Goal: Transaction & Acquisition: Subscribe to service/newsletter

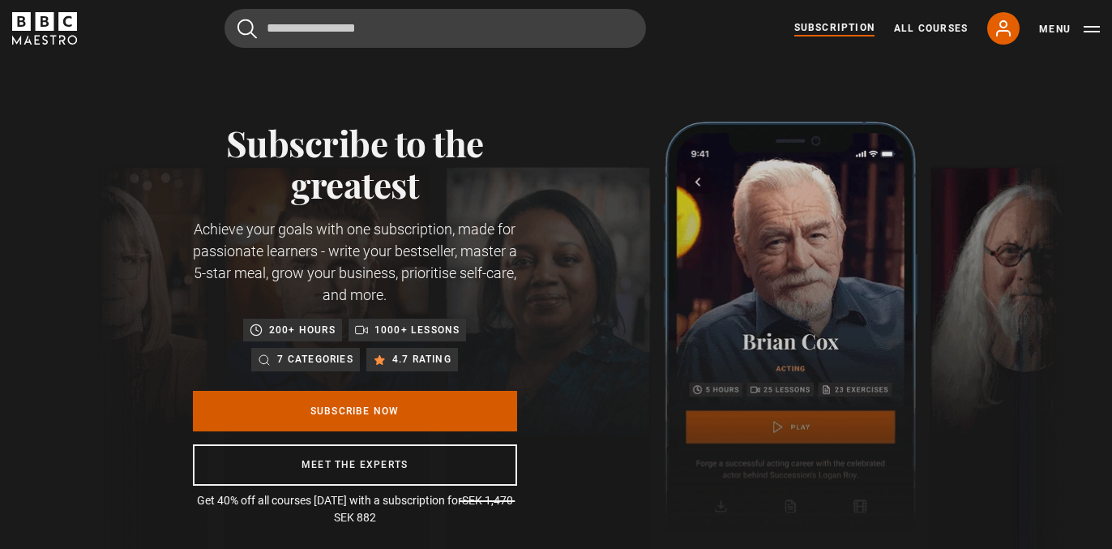
click at [443, 413] on link "Subscribe Now" at bounding box center [355, 411] width 324 height 41
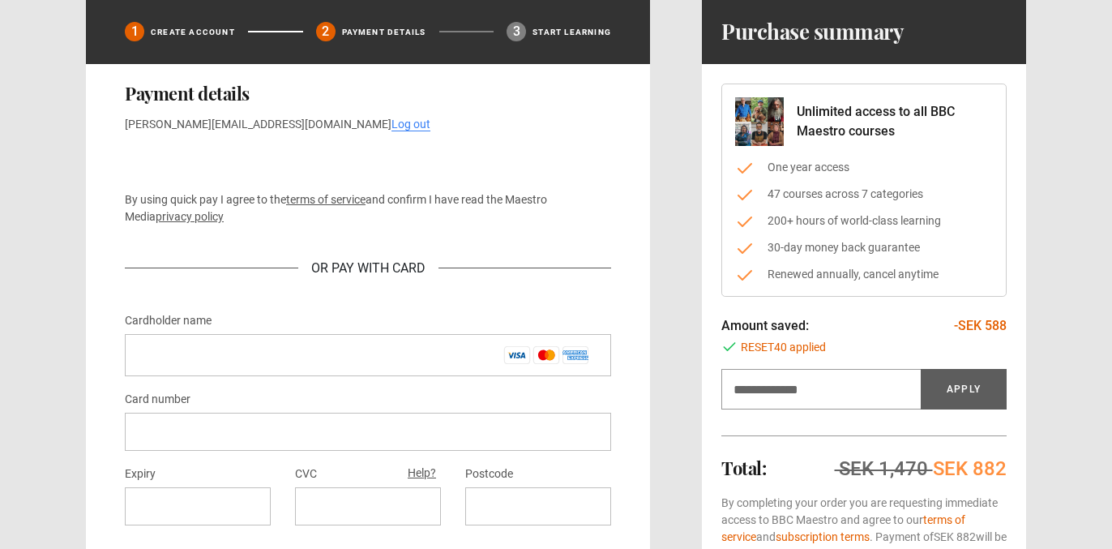
scroll to position [109, 0]
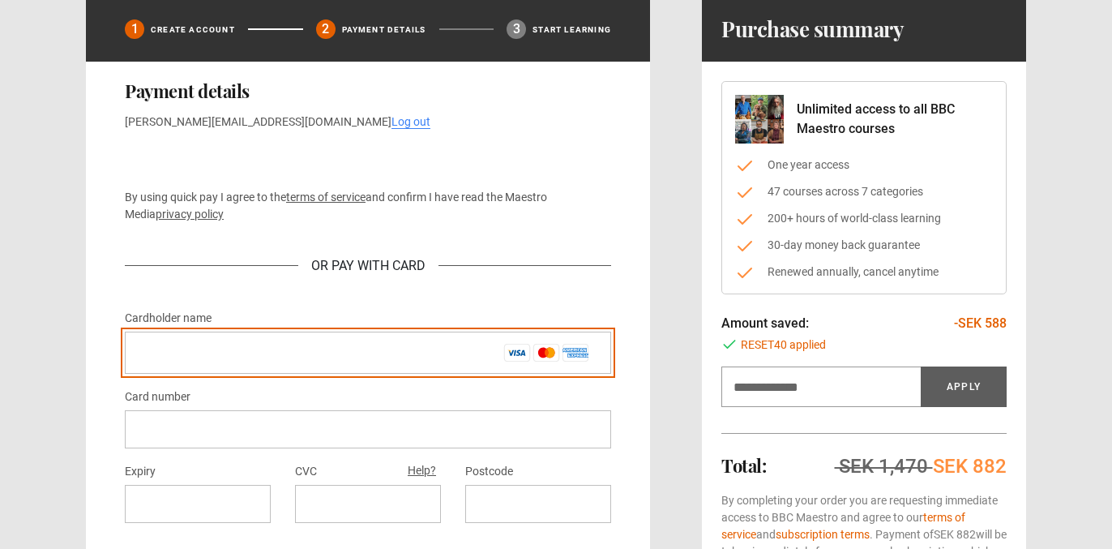
click at [263, 362] on input "Cardholder name *" at bounding box center [368, 352] width 486 height 42
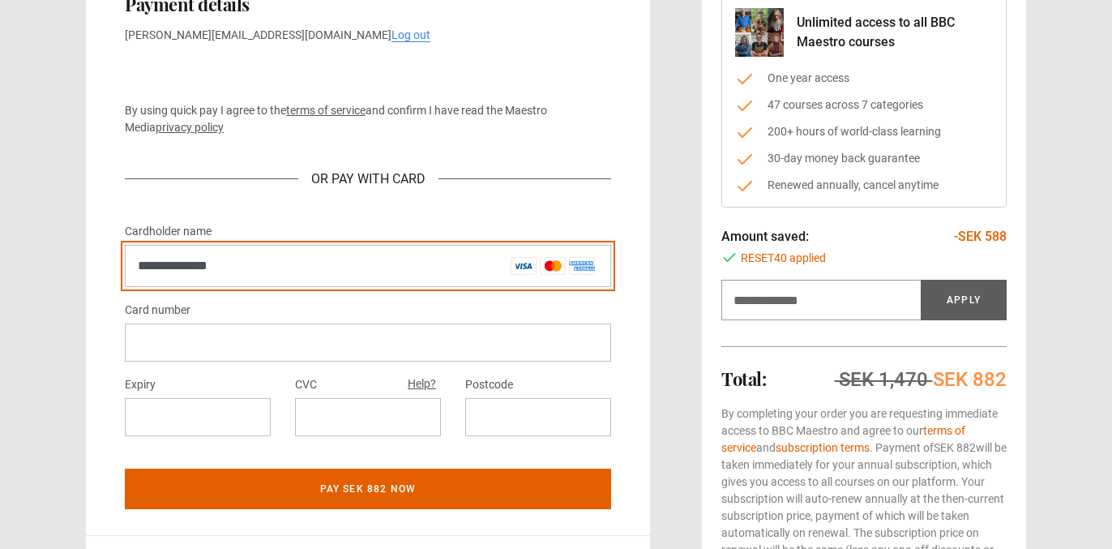
scroll to position [201, 0]
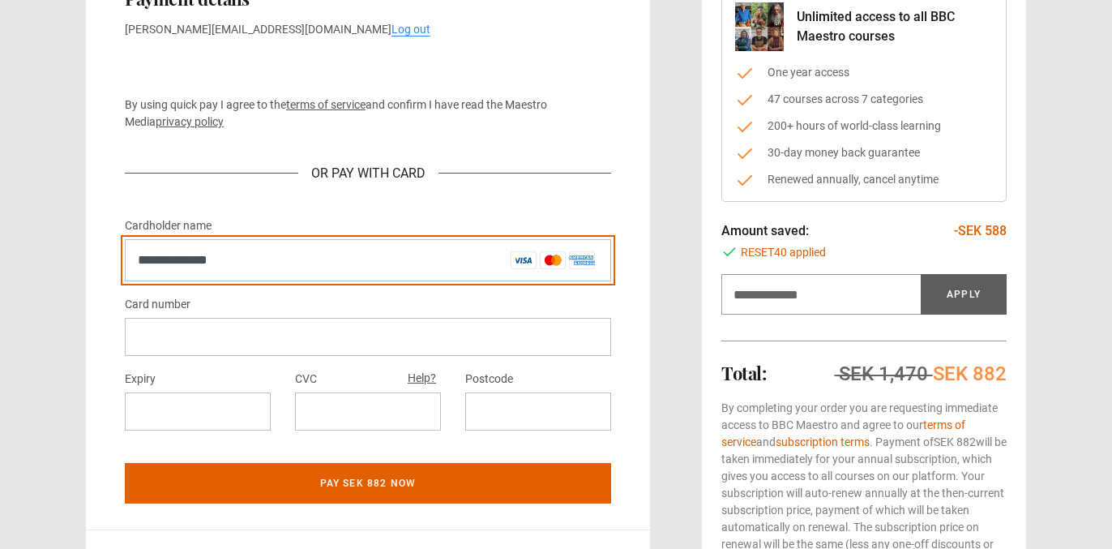
type input "**********"
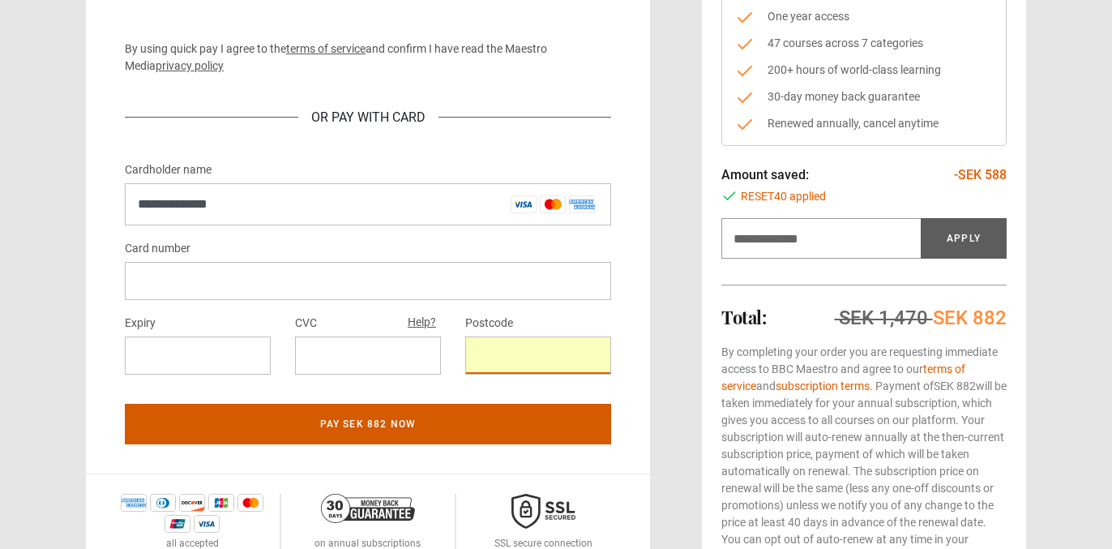
scroll to position [254, 0]
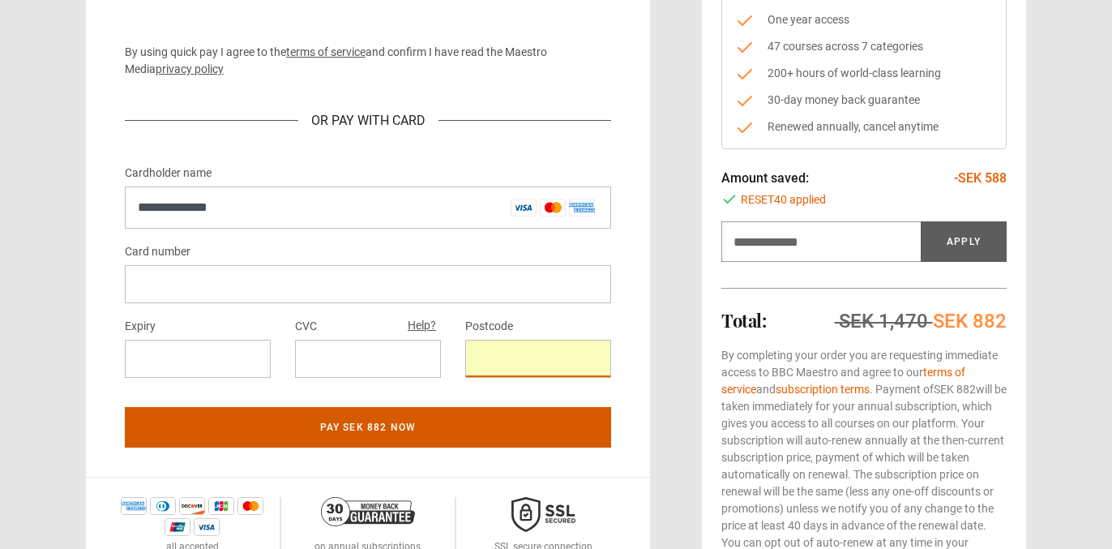
click at [497, 428] on button "Pay SEK 882 now" at bounding box center [368, 427] width 486 height 41
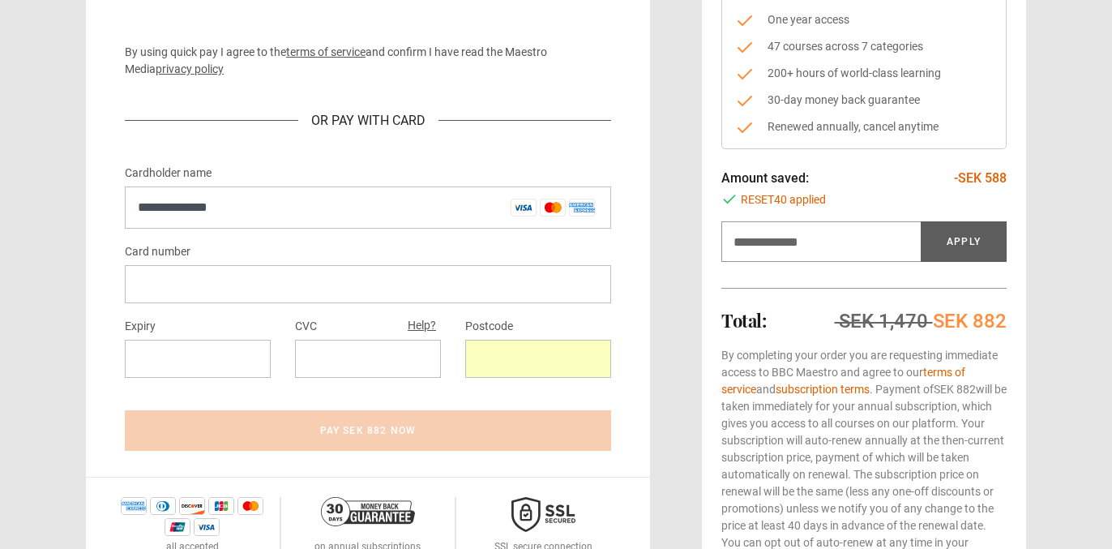
scroll to position [0, 0]
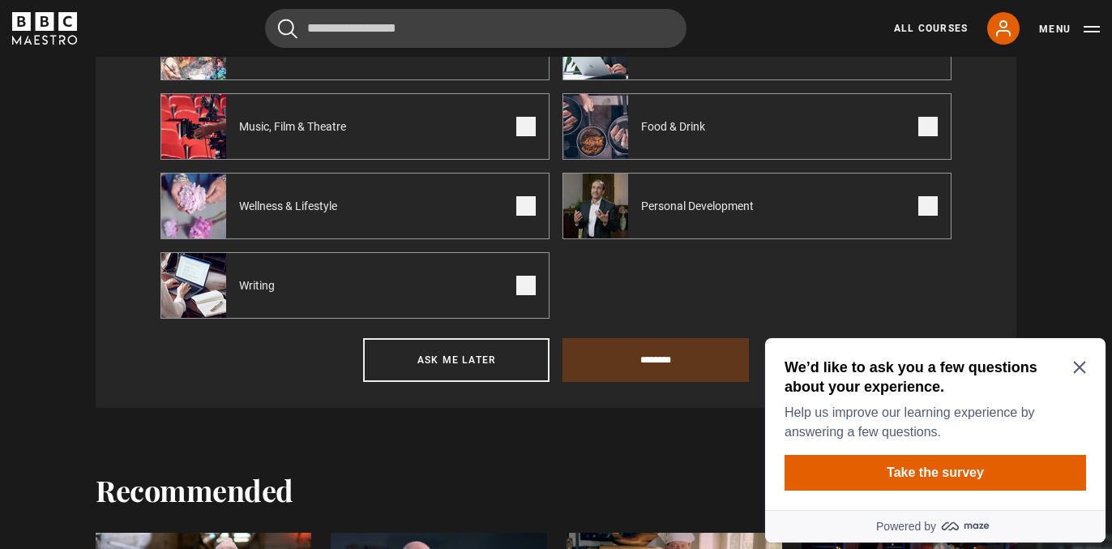
scroll to position [789, 0]
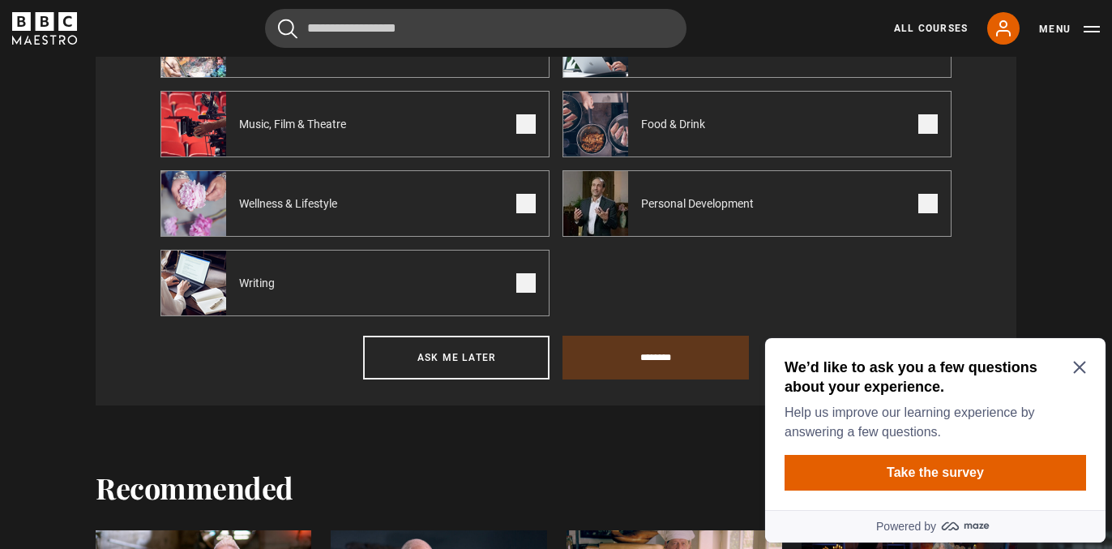
click at [519, 287] on span at bounding box center [525, 282] width 19 height 19
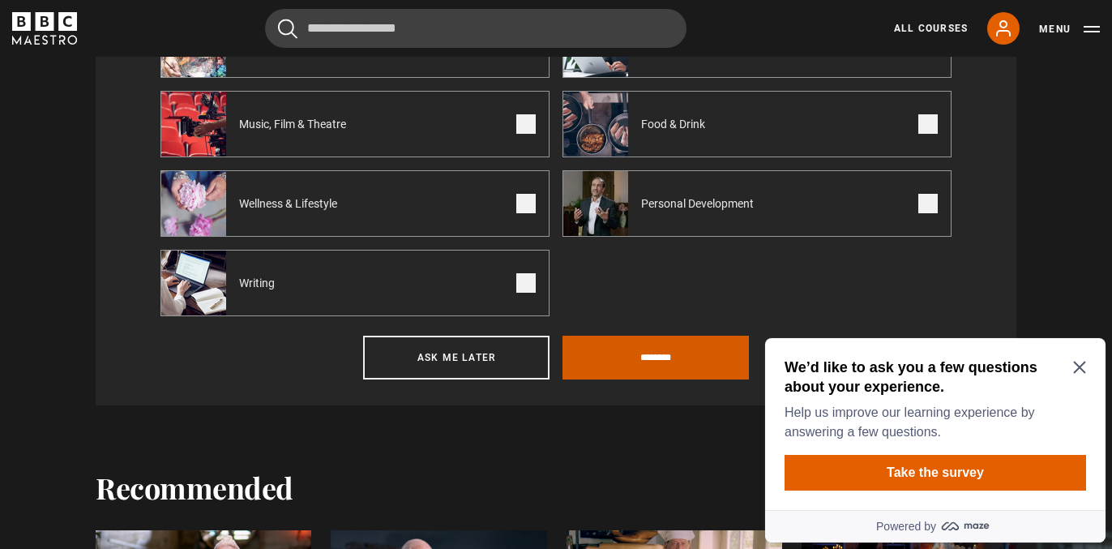
click at [676, 369] on input "********" at bounding box center [655, 358] width 186 height 44
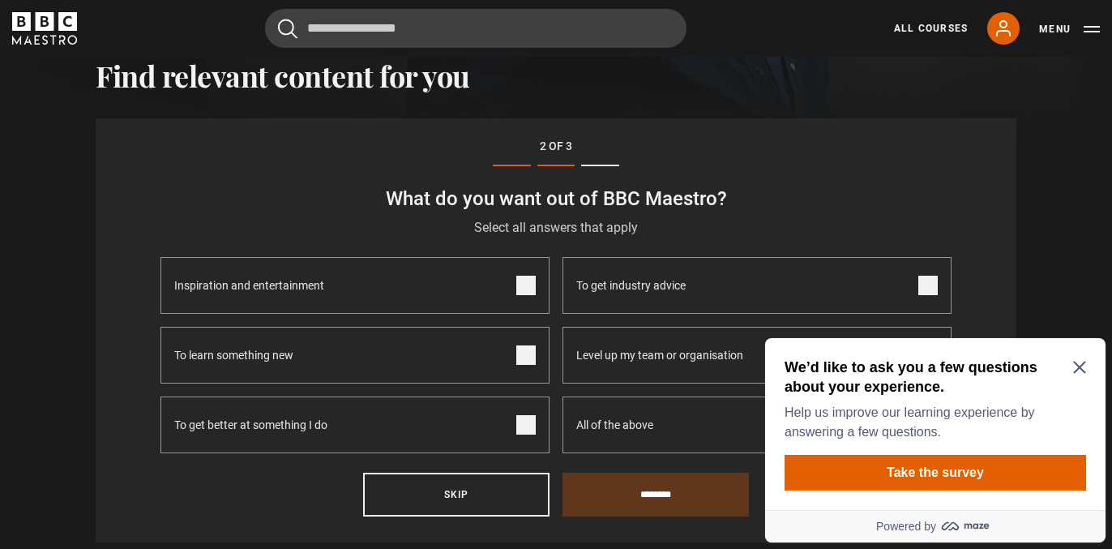
scroll to position [540, 0]
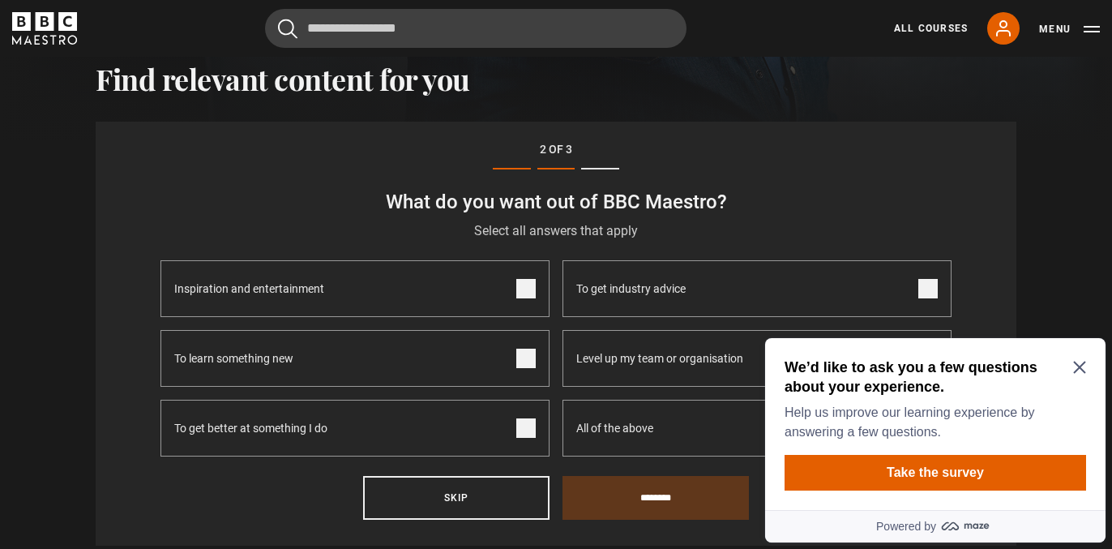
click at [1081, 363] on icon "Close Maze Prompt" at bounding box center [1079, 367] width 13 height 13
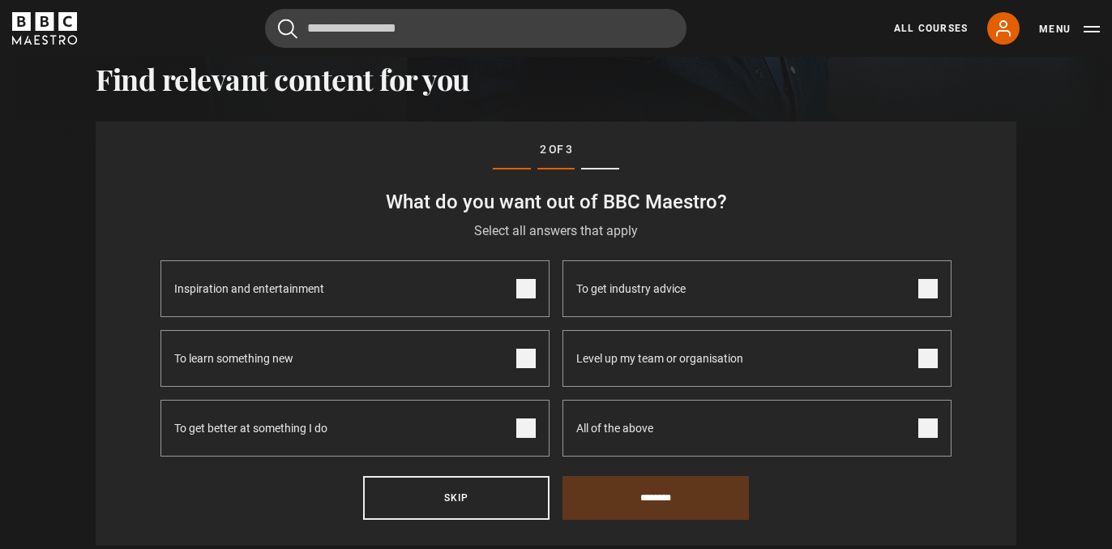
click at [502, 299] on label "Inspiration and entertainment" at bounding box center [354, 288] width 389 height 57
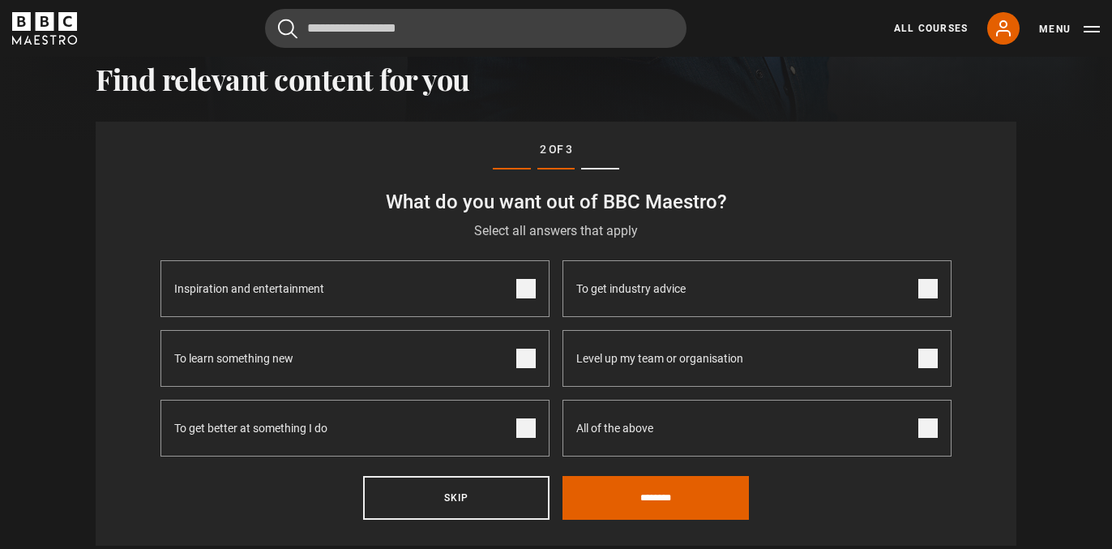
click at [503, 357] on label "To learn something new" at bounding box center [354, 358] width 389 height 57
click at [511, 430] on label "To get better at something I do" at bounding box center [354, 428] width 389 height 57
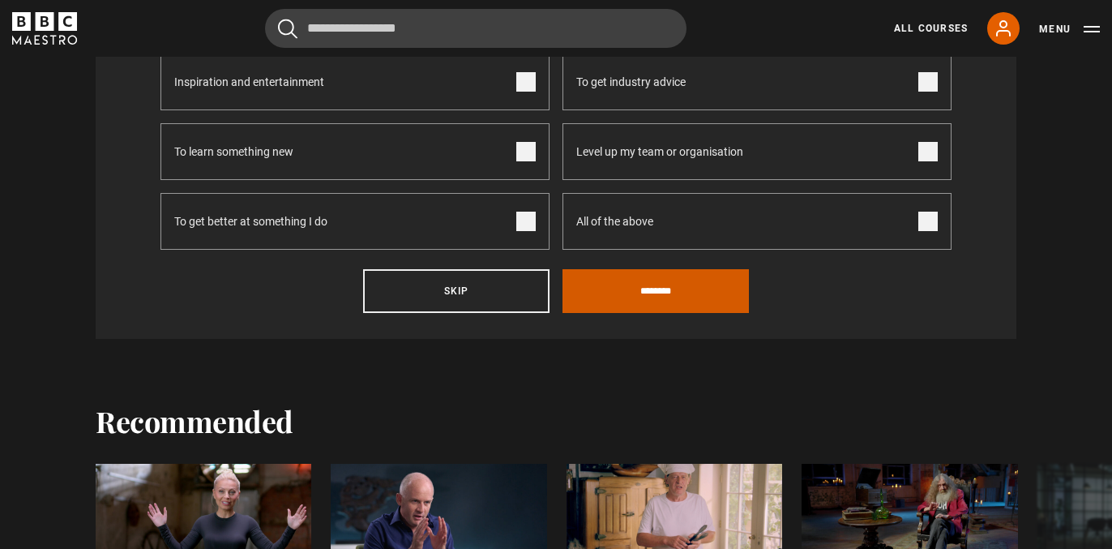
click at [643, 287] on input "********" at bounding box center [655, 291] width 186 height 44
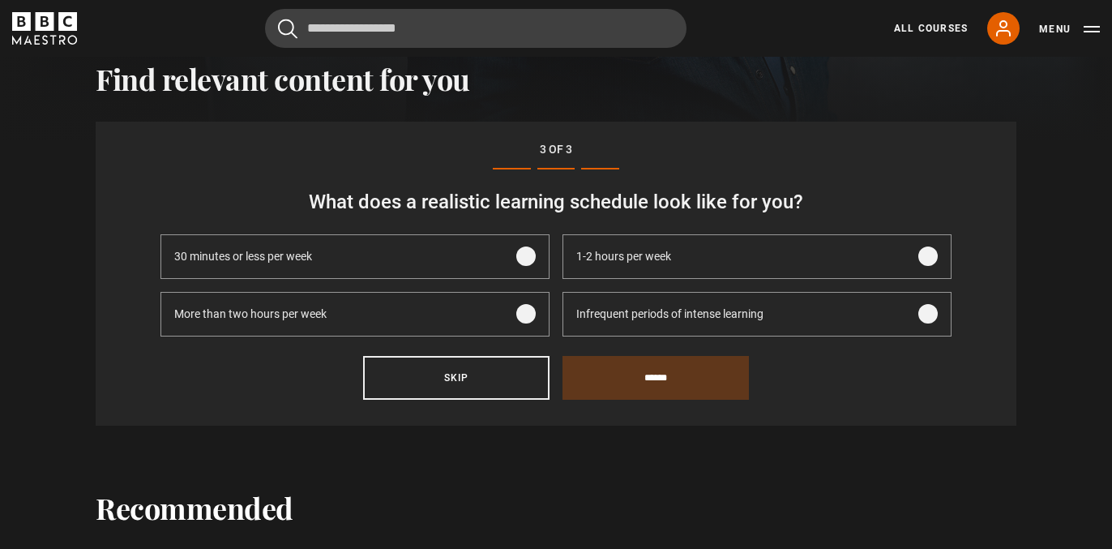
click at [666, 258] on span "1-2 hours per week" at bounding box center [623, 256] width 95 height 17
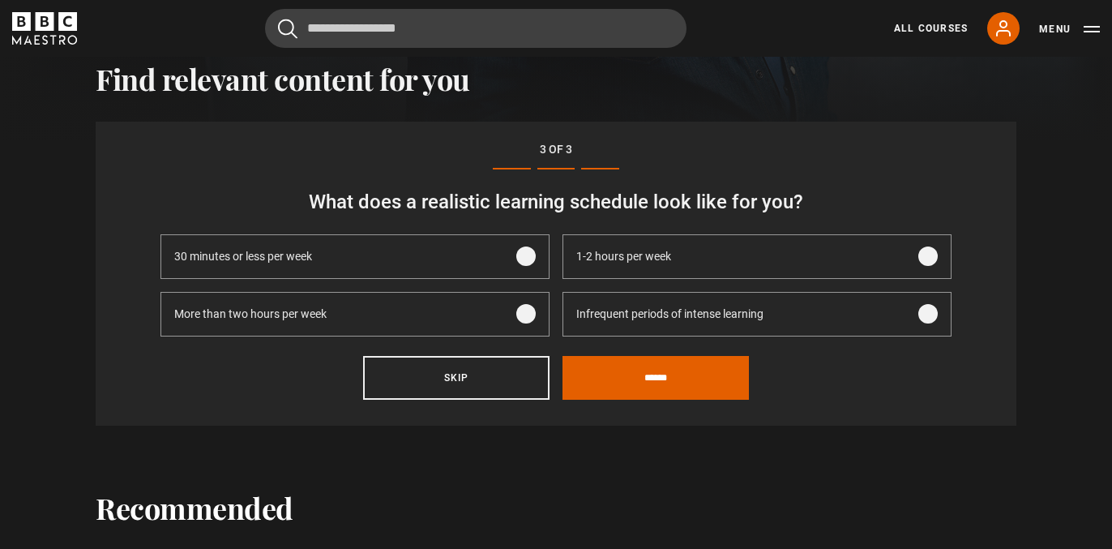
click at [723, 301] on div "Infrequent periods of intense learning" at bounding box center [669, 314] width 213 height 43
click at [685, 379] on input "******" at bounding box center [655, 378] width 186 height 44
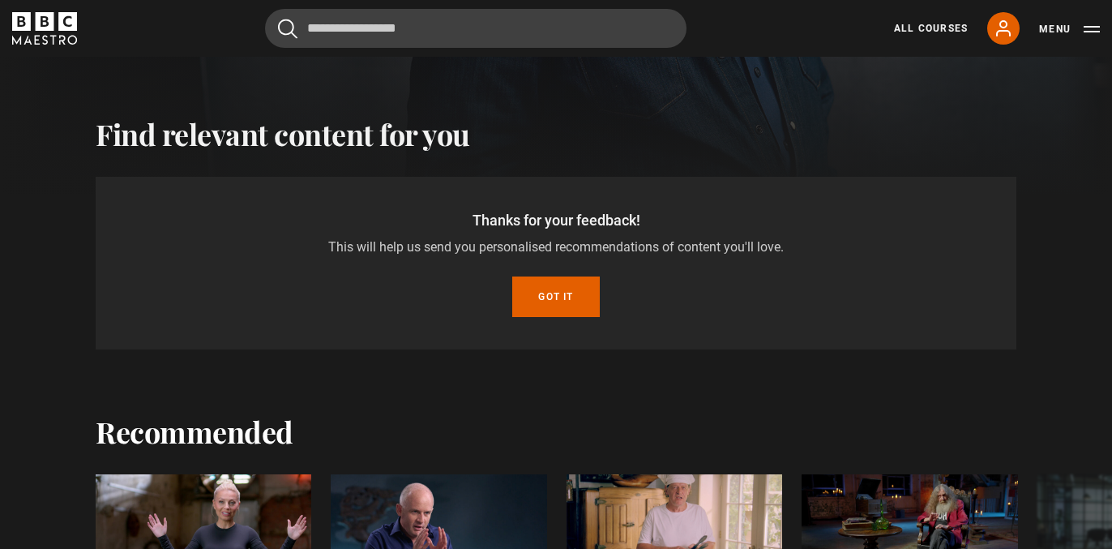
scroll to position [480, 0]
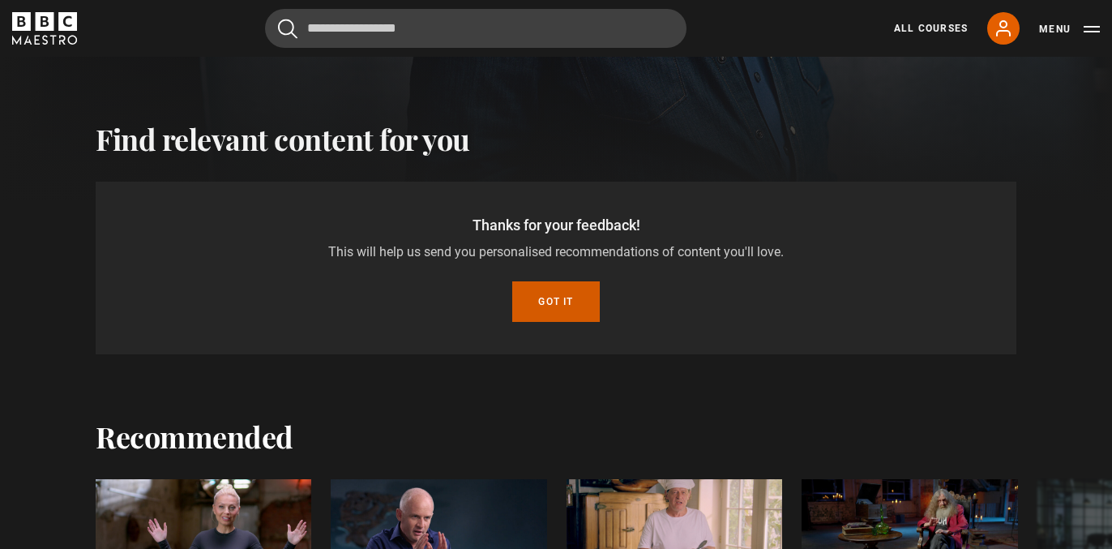
click at [555, 313] on button "Got it" at bounding box center [555, 301] width 87 height 41
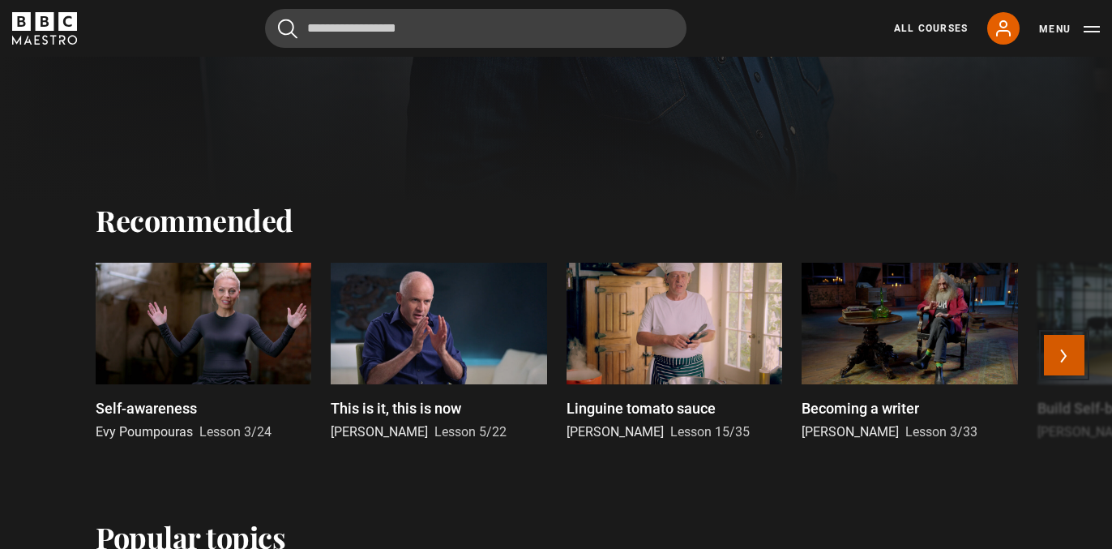
click at [1055, 357] on button "Next" at bounding box center [1064, 355] width 41 height 41
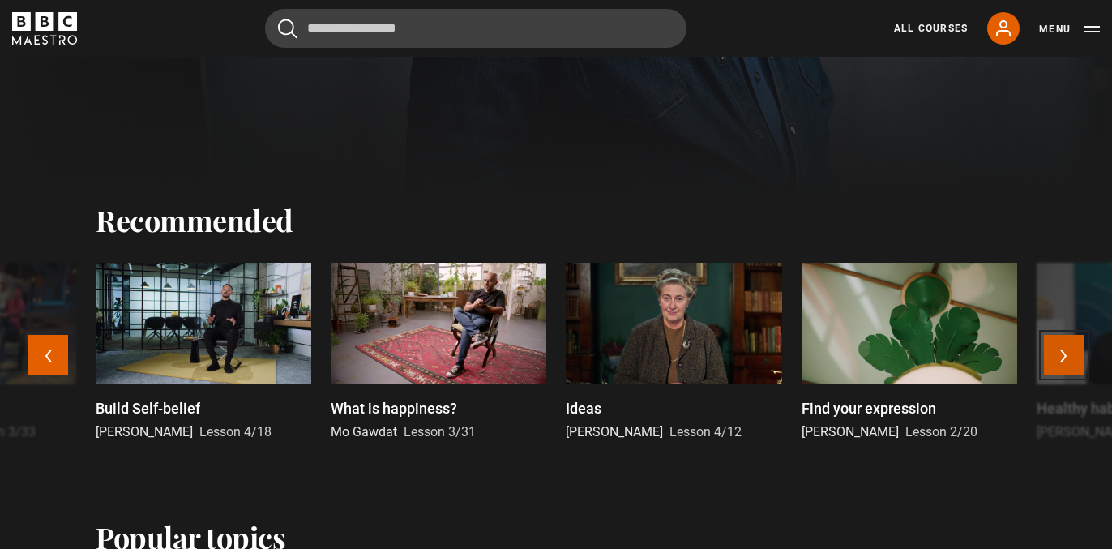
click at [1055, 357] on button "Next" at bounding box center [1064, 355] width 41 height 41
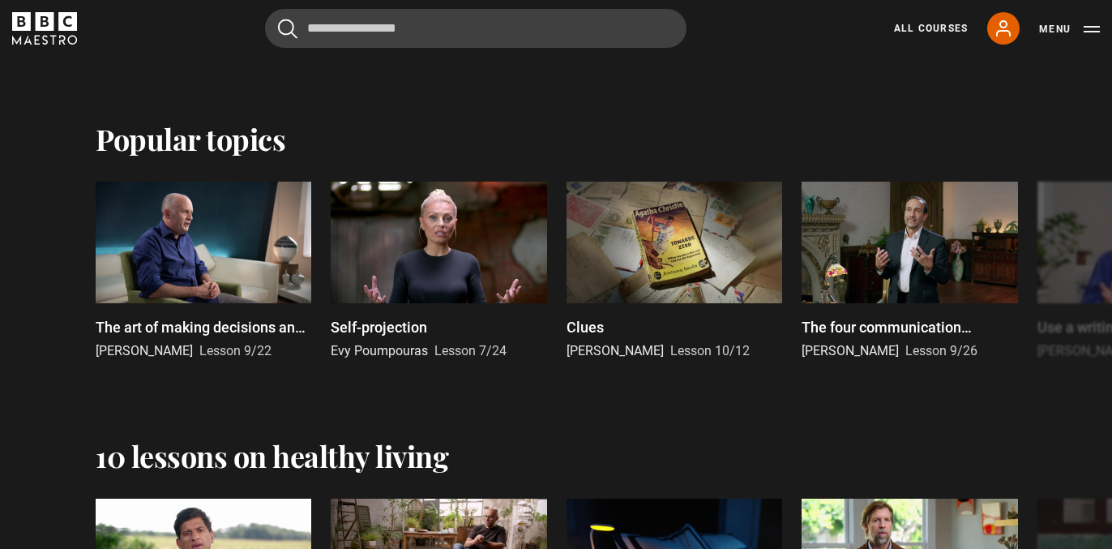
scroll to position [891, 0]
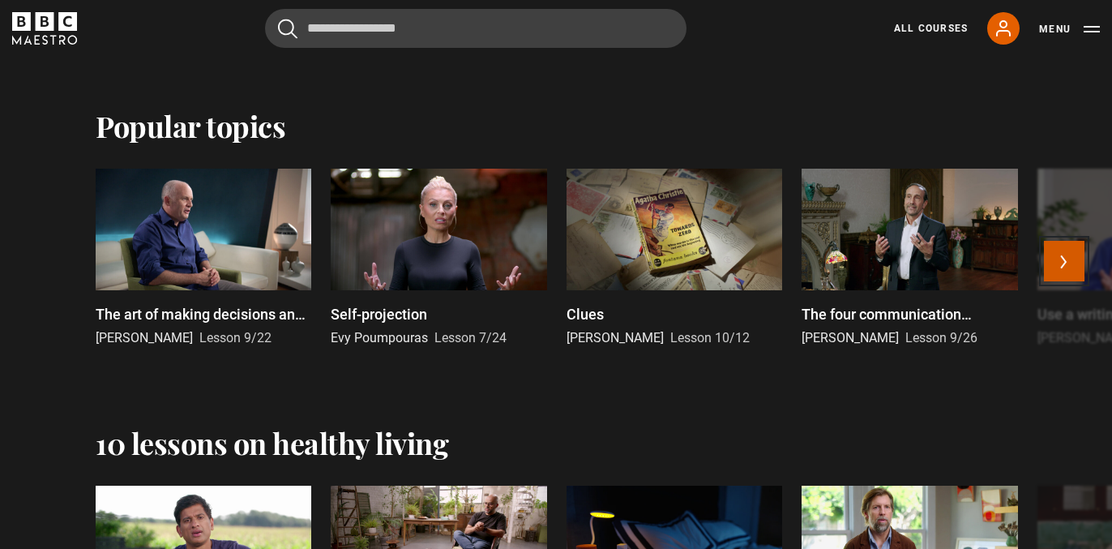
click at [1063, 259] on button "Next" at bounding box center [1064, 261] width 41 height 41
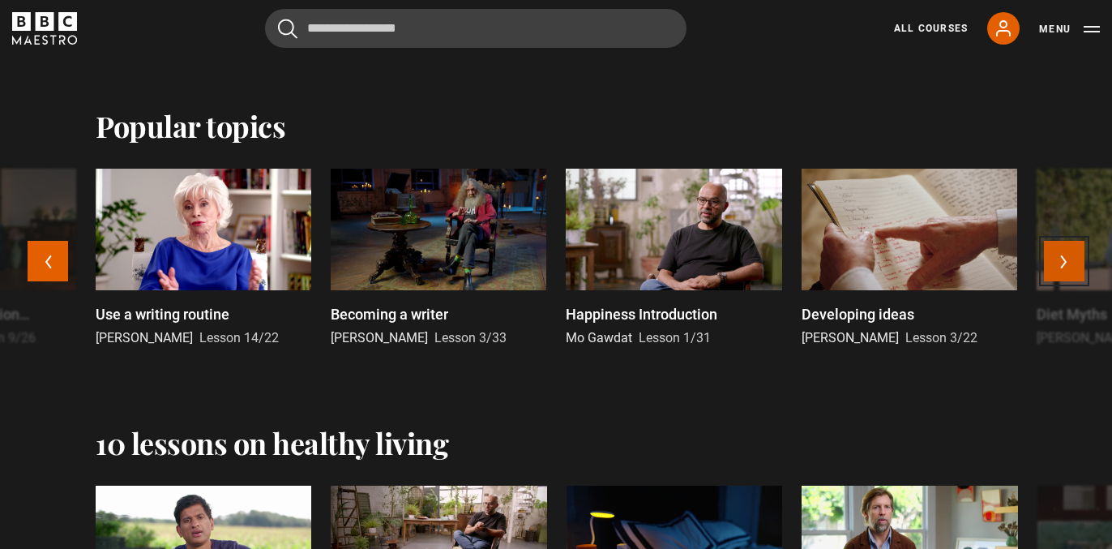
click at [1063, 259] on button "Next" at bounding box center [1064, 261] width 41 height 41
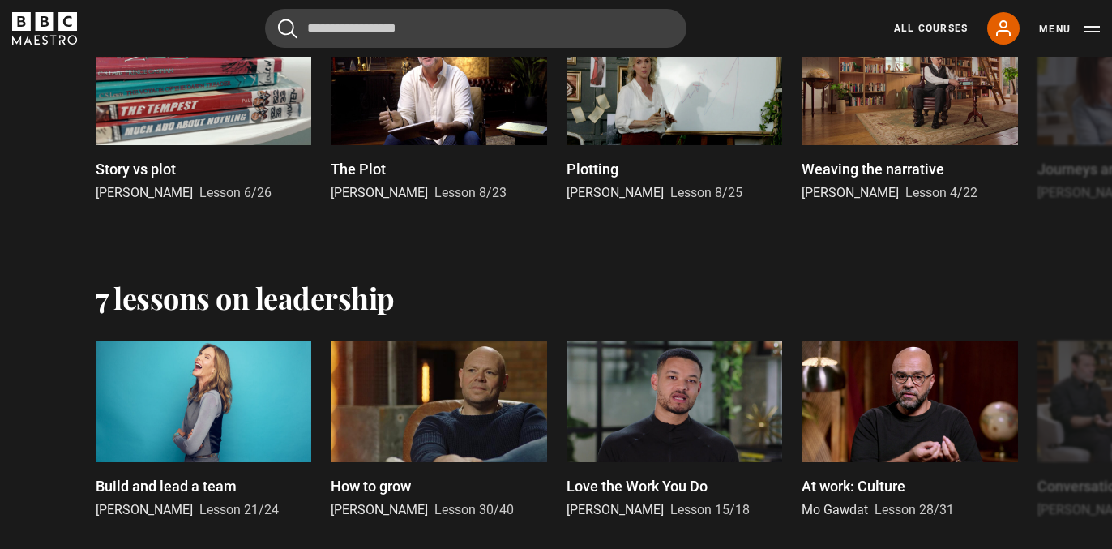
scroll to position [2421, 0]
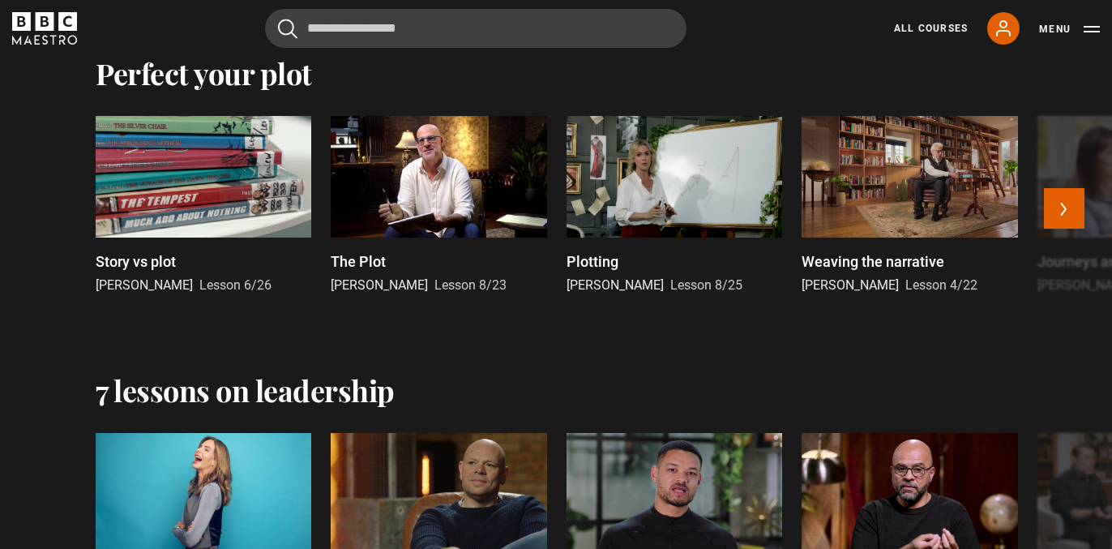
click at [201, 285] on p "Malorie Blackman Lesson 6/26" at bounding box center [204, 285] width 216 height 19
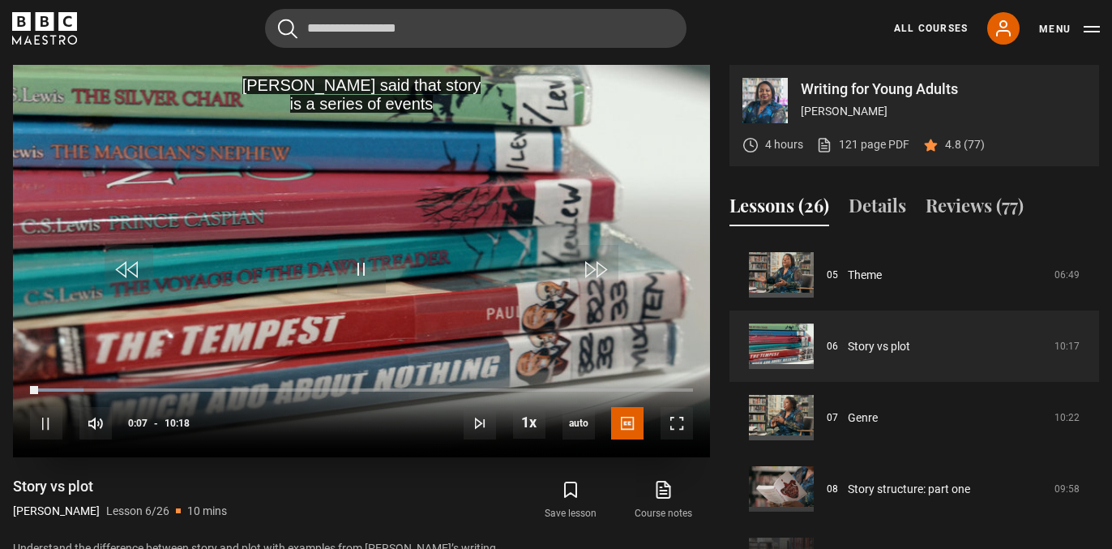
scroll to position [700, 0]
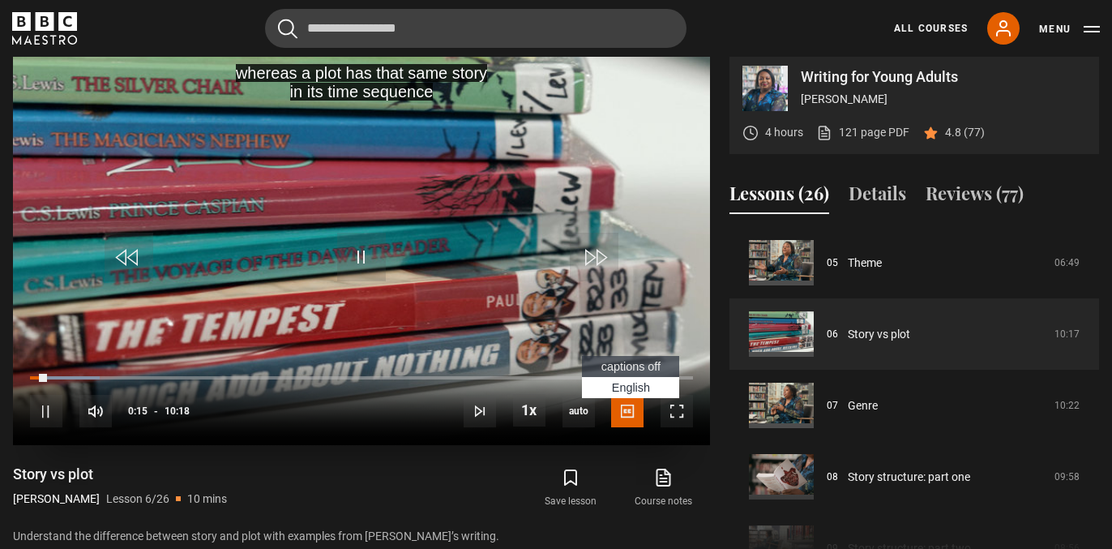
click at [629, 369] on span "captions off" at bounding box center [630, 366] width 59 height 13
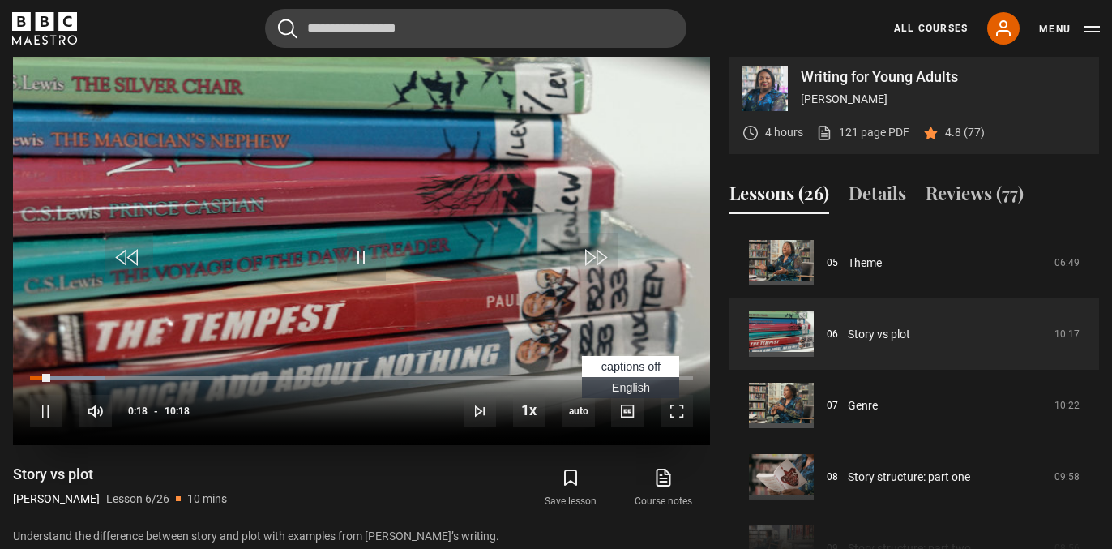
click at [631, 390] on span "English Captions" at bounding box center [631, 387] width 38 height 13
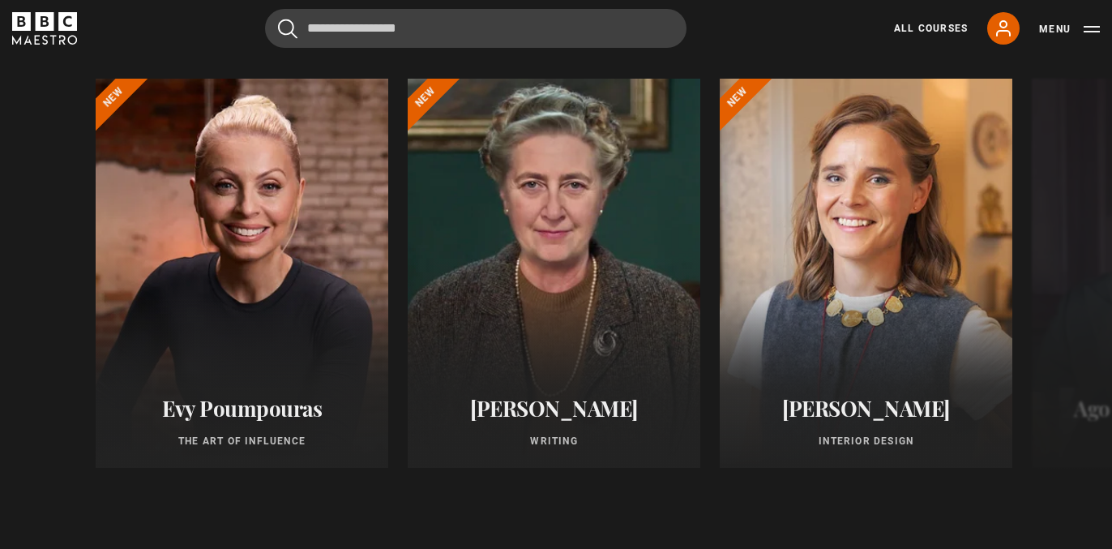
scroll to position [1349, 0]
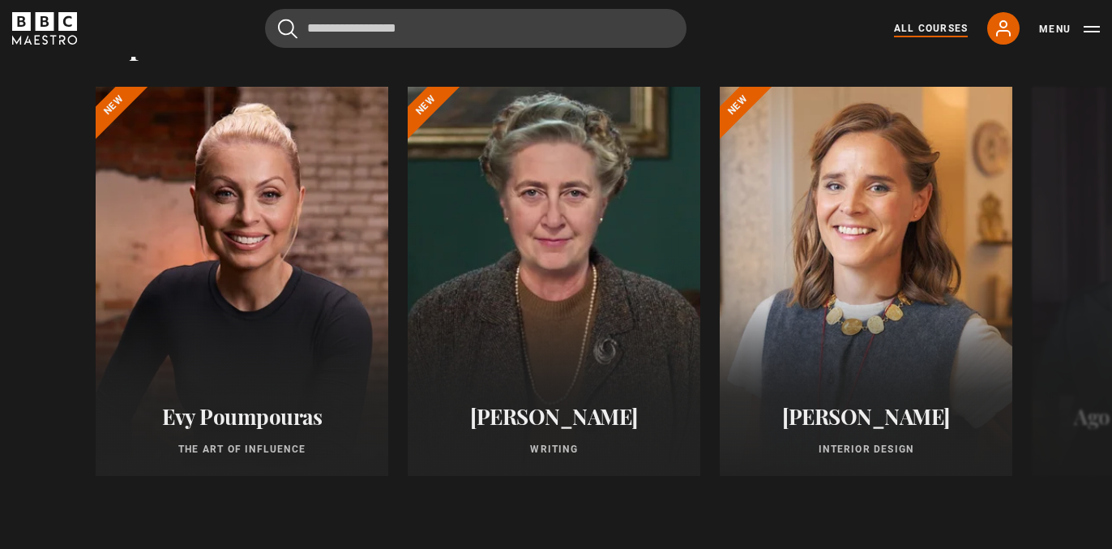
click at [923, 28] on link "All Courses" at bounding box center [931, 28] width 74 height 15
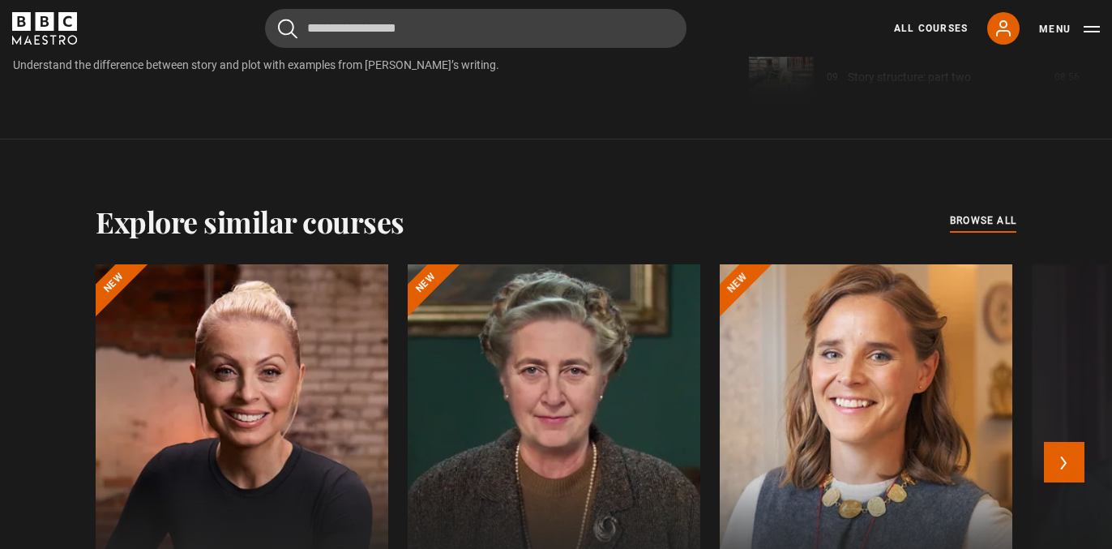
scroll to position [1138, 0]
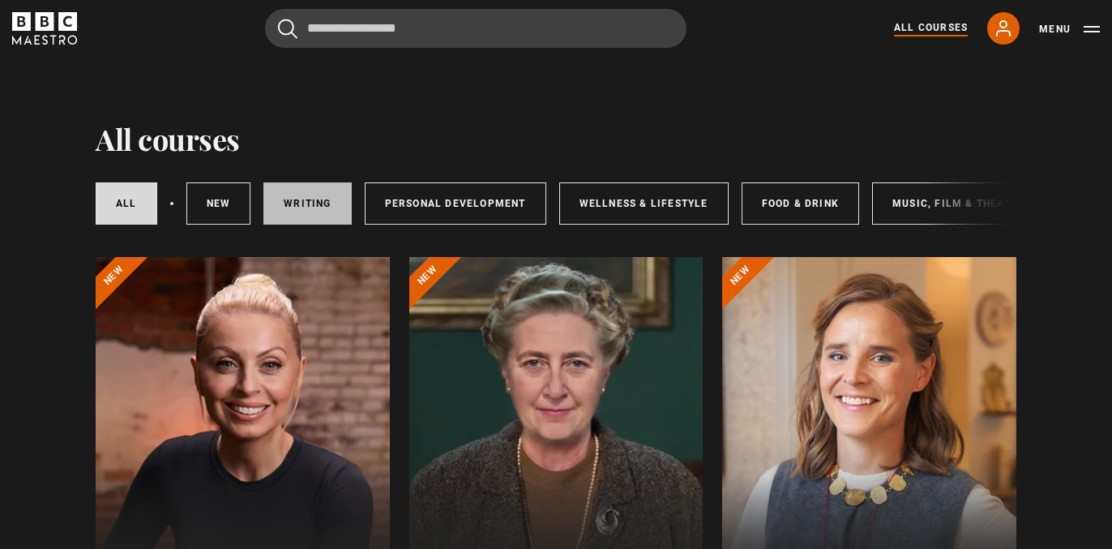
click at [323, 199] on link "Writing" at bounding box center [307, 203] width 88 height 42
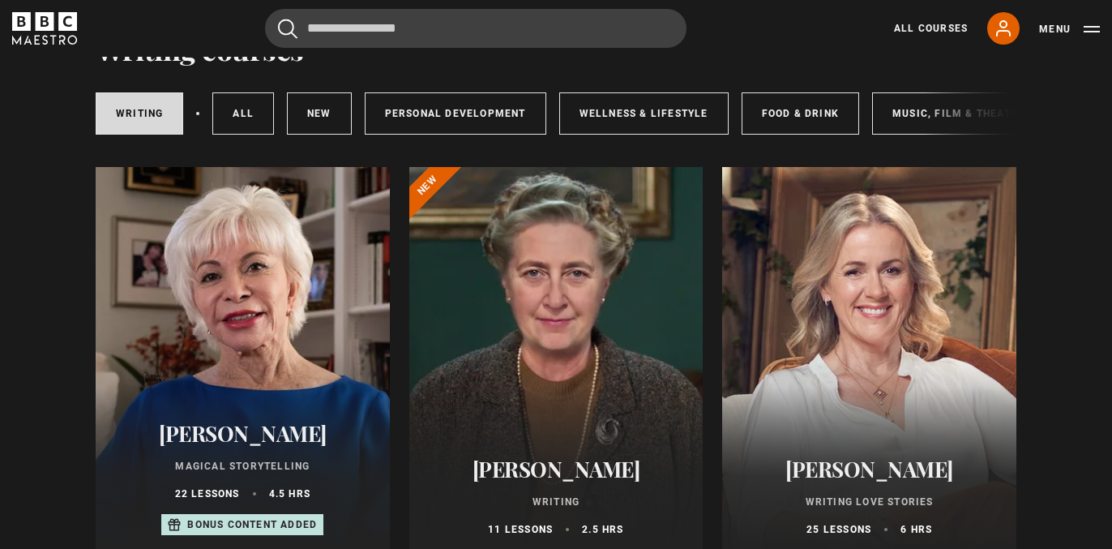
scroll to position [211, 0]
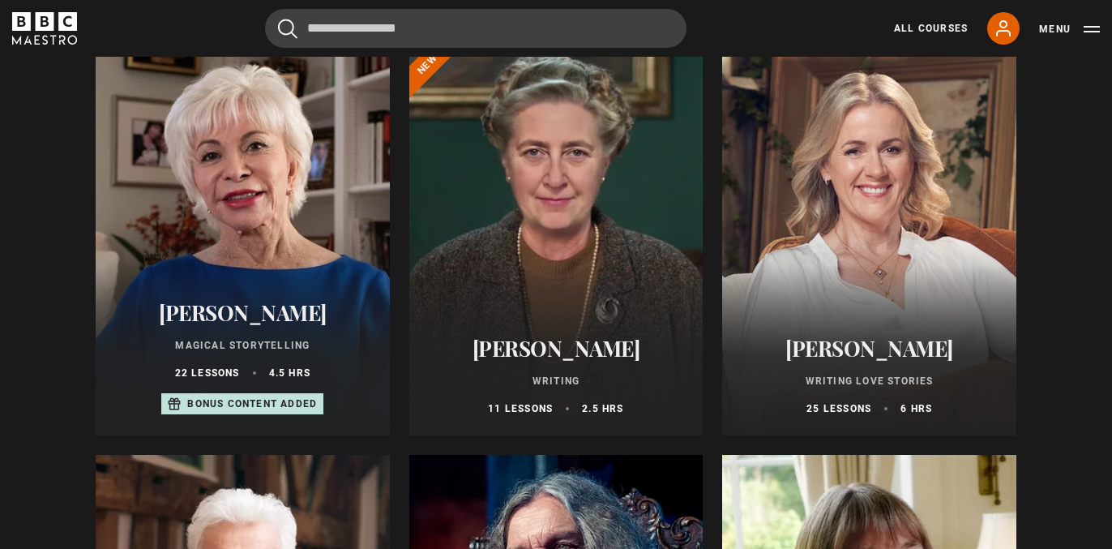
click at [903, 221] on div at bounding box center [869, 240] width 294 height 389
click at [267, 216] on div at bounding box center [243, 240] width 294 height 389
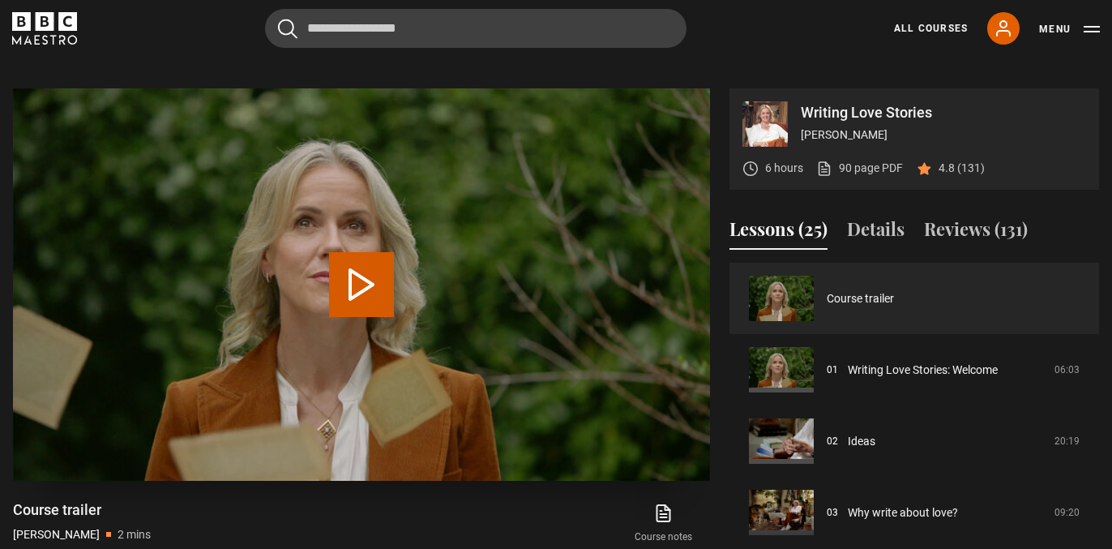
scroll to position [632, 0]
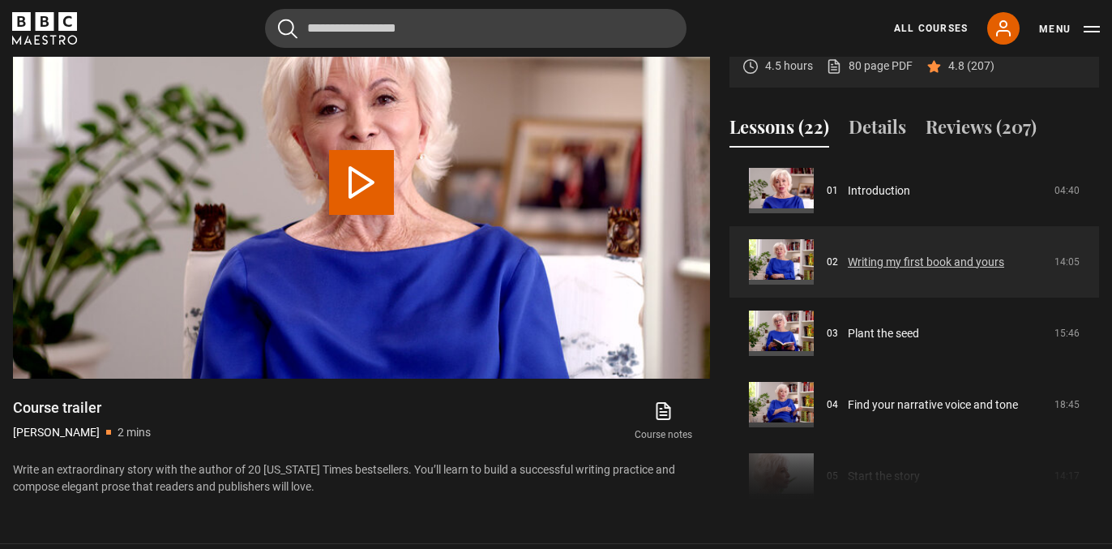
scroll to position [105, 0]
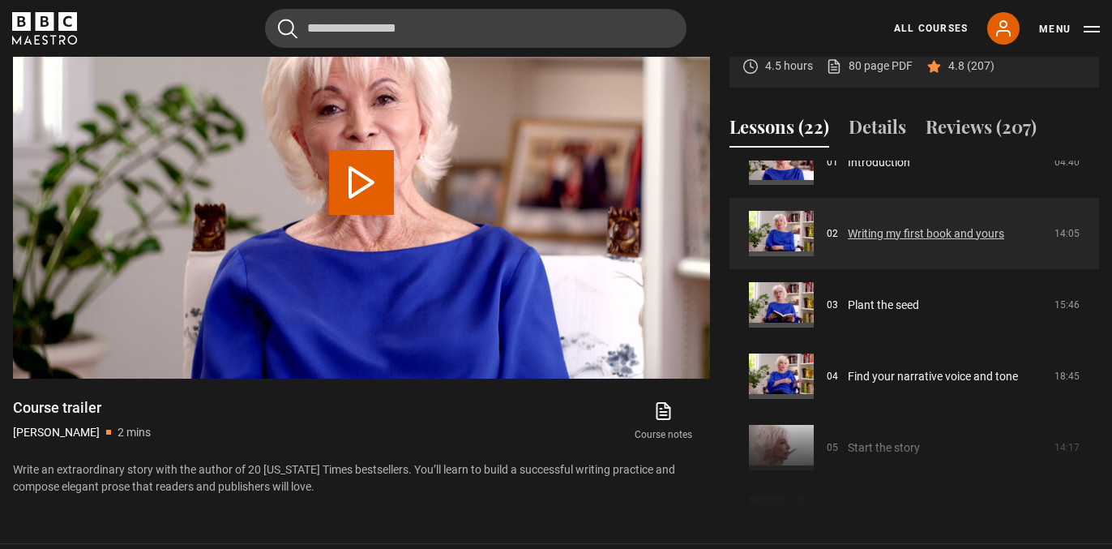
click at [905, 242] on link "Writing my first book and yours" at bounding box center [926, 233] width 156 height 17
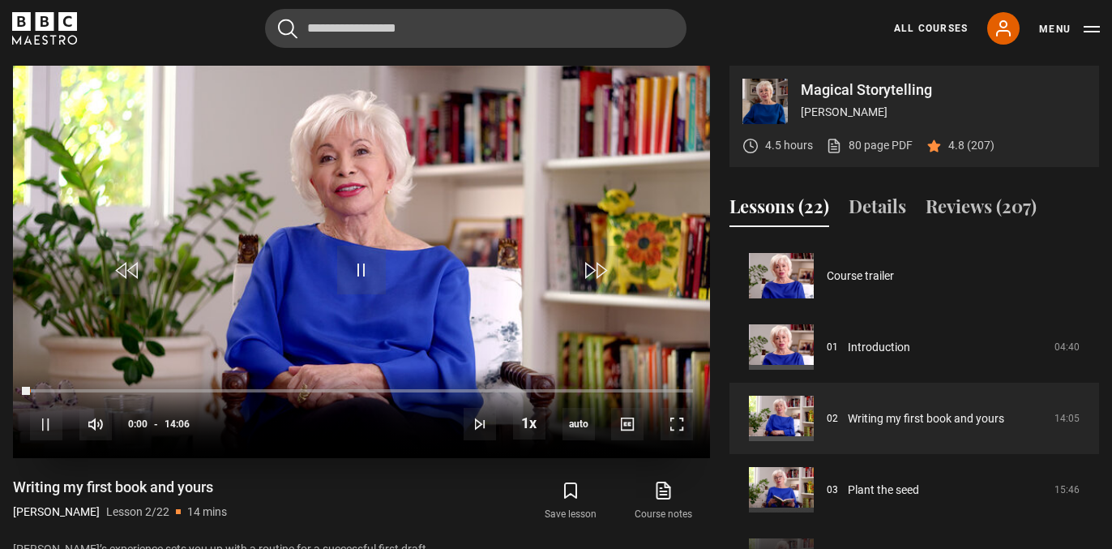
scroll to position [71, 0]
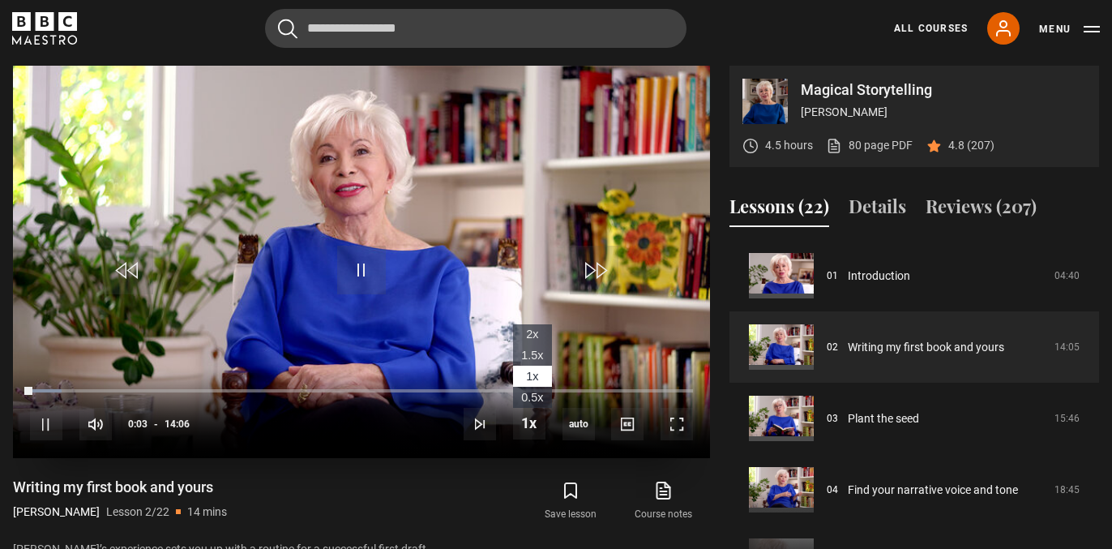
click at [531, 359] on span "1.5x" at bounding box center [532, 355] width 22 height 13
click at [36, 434] on span "Video Player" at bounding box center [46, 424] width 32 height 32
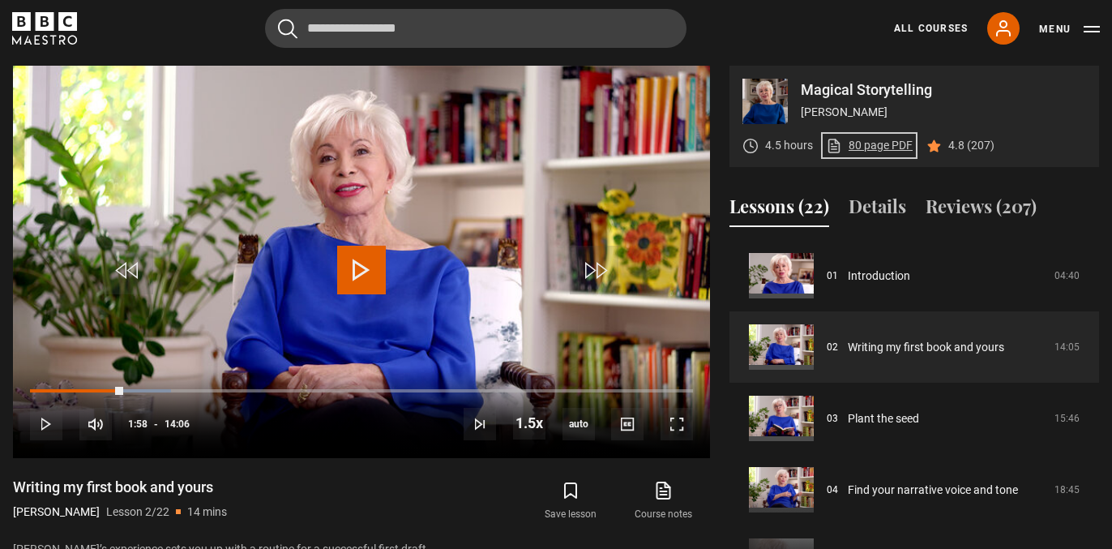
click at [862, 147] on link "80 page PDF (opens in new tab)" at bounding box center [869, 145] width 87 height 17
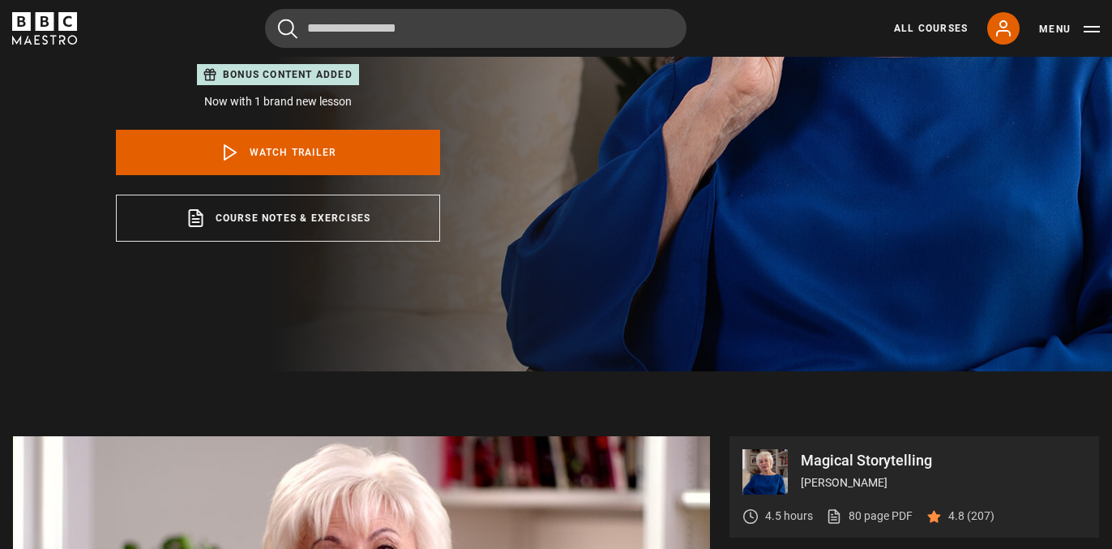
scroll to position [584, 0]
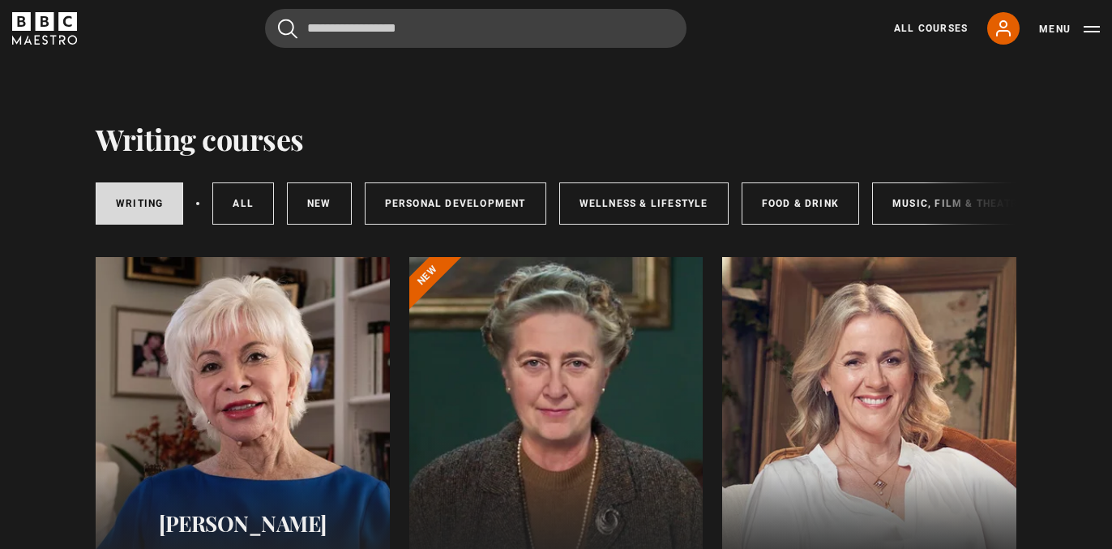
click at [769, 289] on div at bounding box center [869, 451] width 294 height 389
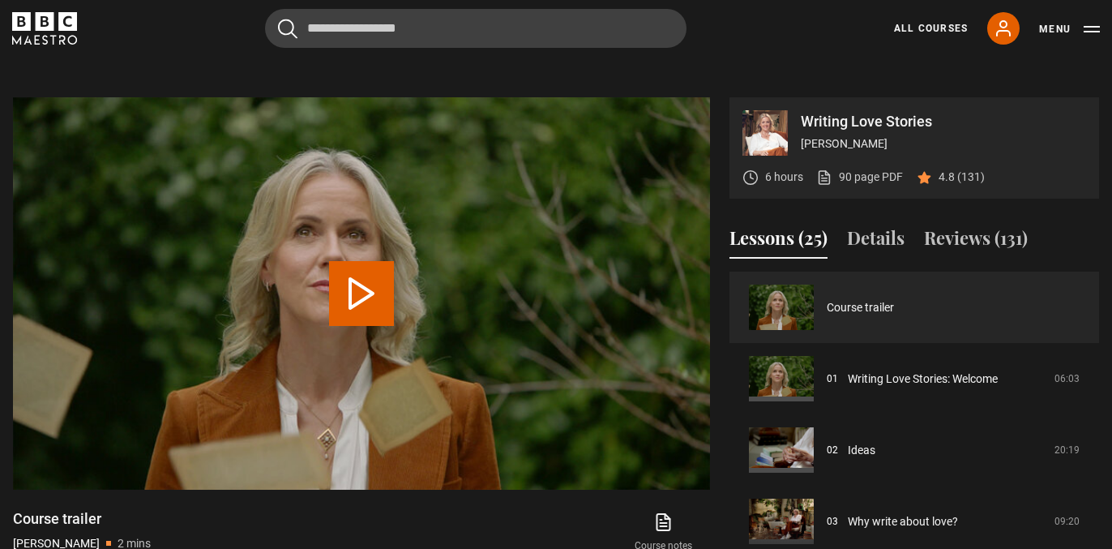
scroll to position [686, 0]
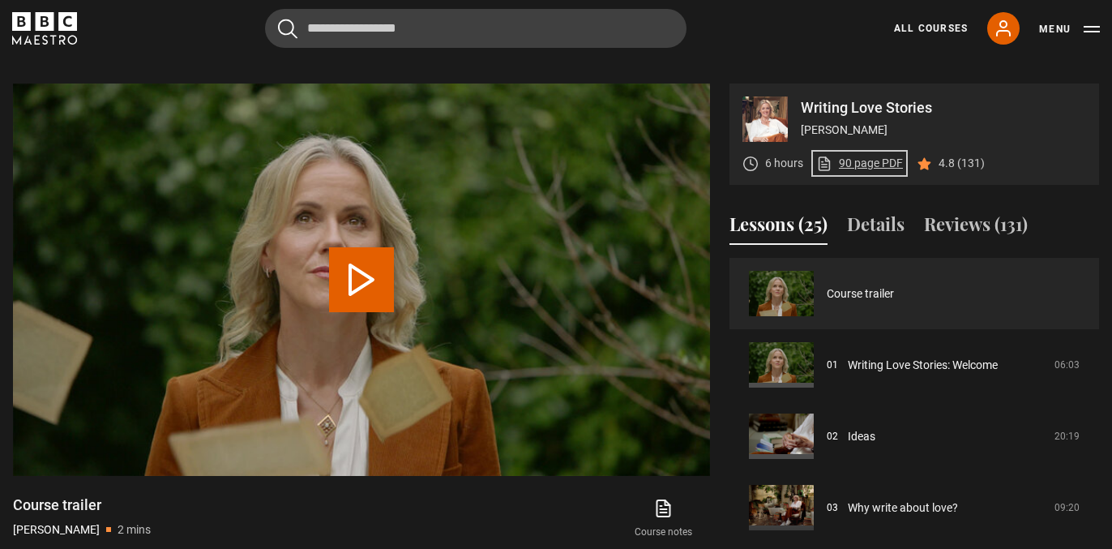
click at [883, 162] on link "90 page PDF (opens in new tab)" at bounding box center [859, 163] width 87 height 17
